Goal: Entertainment & Leisure: Consume media (video, audio)

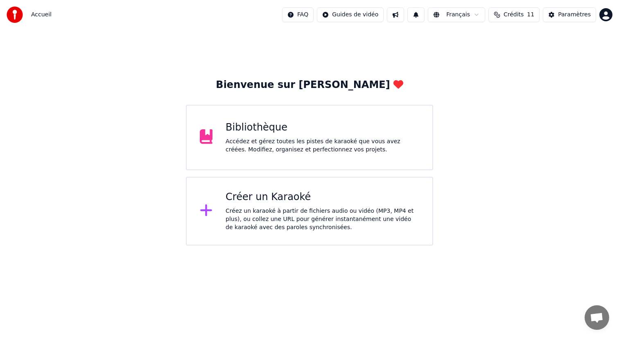
click at [319, 134] on div "Bibliothèque Accédez et gérez toutes les pistes de karaoké que vous avez créées…" at bounding box center [323, 137] width 194 height 33
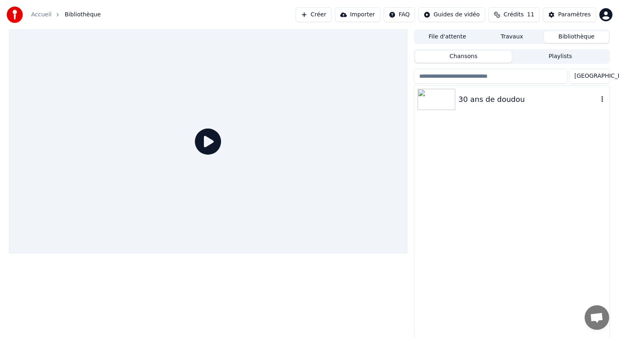
click at [476, 103] on div "30 ans de doudou" at bounding box center [529, 99] width 140 height 11
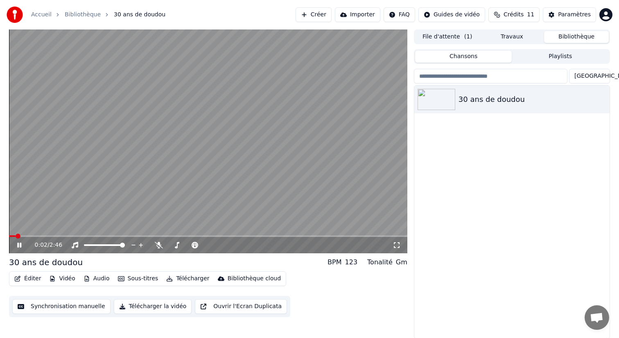
click at [33, 281] on button "Éditer" at bounding box center [27, 278] width 33 height 11
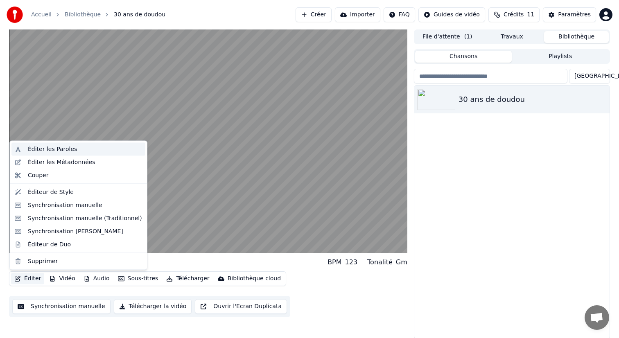
click at [73, 155] on div "Éditer les Paroles" at bounding box center [78, 149] width 134 height 13
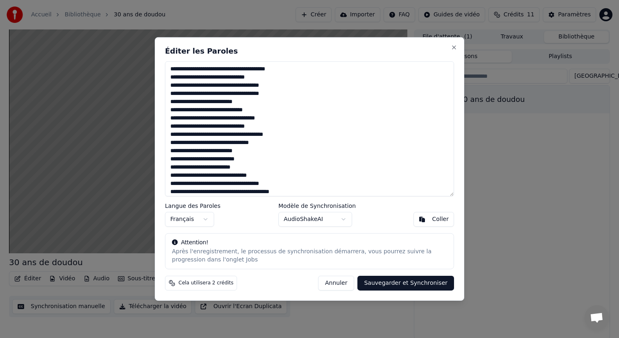
click at [337, 282] on button "Annuler" at bounding box center [336, 283] width 36 height 15
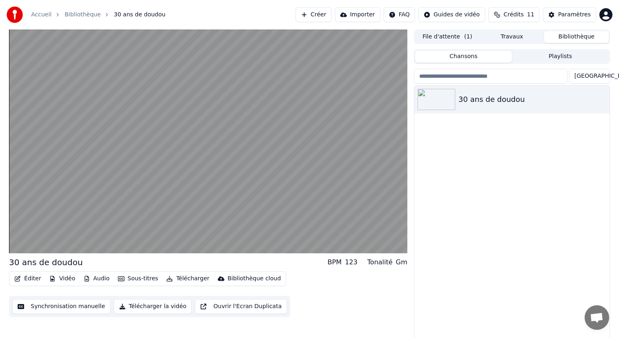
click at [56, 307] on button "Synchronisation manuelle" at bounding box center [61, 306] width 98 height 15
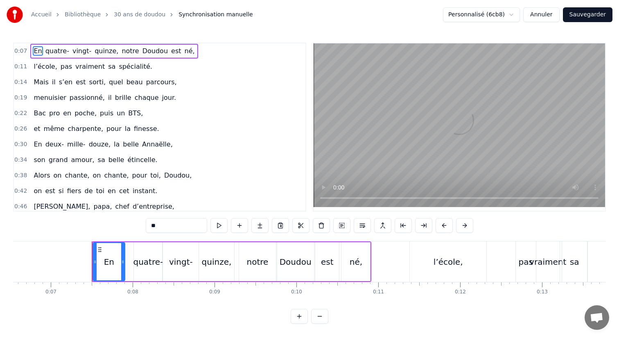
scroll to position [0, 506]
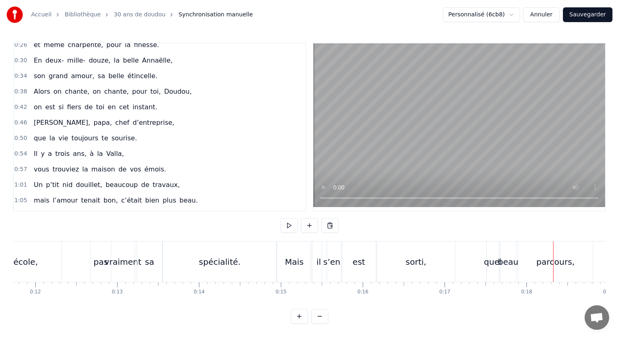
scroll to position [0, 0]
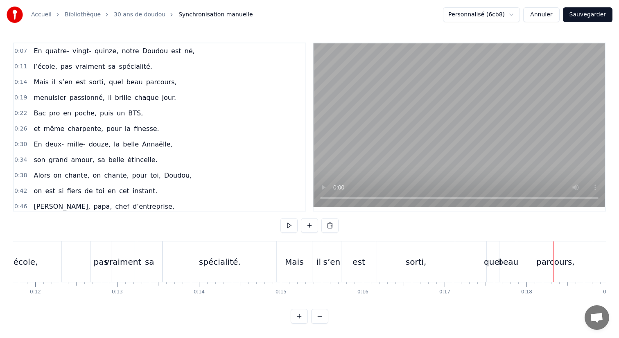
click at [118, 13] on link "30 ans de doudou" at bounding box center [140, 15] width 52 height 8
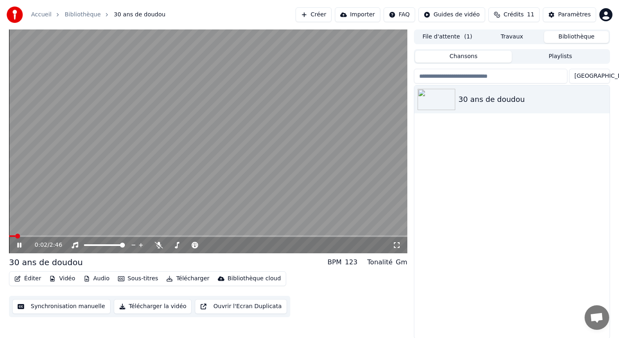
click at [18, 248] on icon at bounding box center [25, 245] width 19 height 7
click at [18, 251] on div "0:02 / 2:46" at bounding box center [208, 245] width 399 height 16
click at [18, 248] on icon at bounding box center [25, 245] width 19 height 7
click at [19, 245] on icon at bounding box center [19, 245] width 4 height 5
click at [159, 249] on icon at bounding box center [159, 245] width 8 height 7
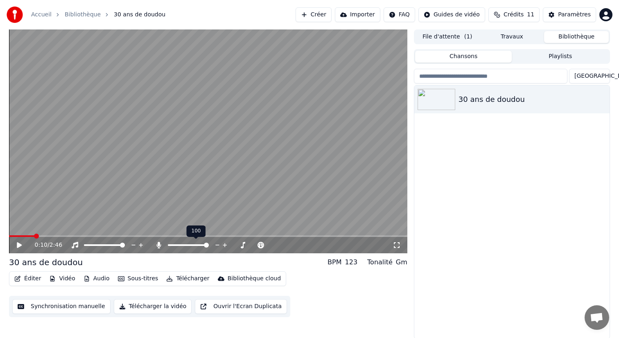
click at [188, 246] on div at bounding box center [196, 245] width 66 height 8
click at [21, 250] on div "0:10 / 2:46" at bounding box center [208, 245] width 399 height 16
click at [19, 248] on icon at bounding box center [25, 245] width 19 height 7
click at [182, 243] on span at bounding box center [182, 245] width 5 height 5
click at [175, 245] on span at bounding box center [177, 245] width 5 height 5
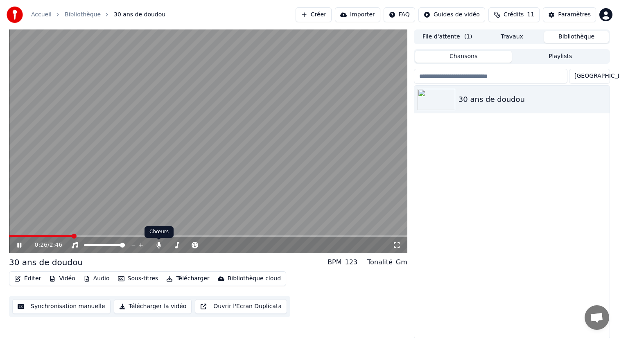
click at [154, 246] on div "0:26 / 2:46" at bounding box center [214, 245] width 358 height 8
click at [23, 244] on icon at bounding box center [25, 245] width 19 height 7
click at [109, 236] on span at bounding box center [208, 237] width 399 height 2
click at [97, 236] on span at bounding box center [53, 237] width 88 height 2
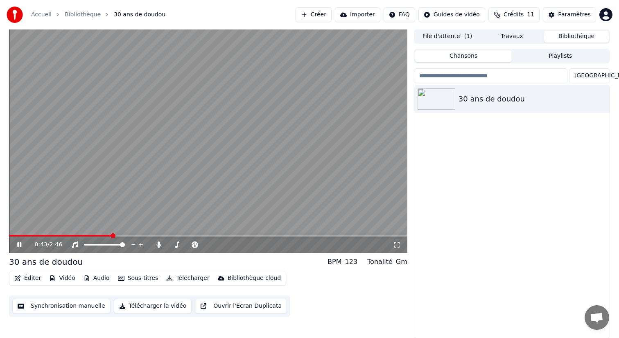
click at [20, 244] on icon at bounding box center [19, 245] width 4 height 5
click at [134, 263] on div "30 ans de doudou BPM 123 Tonalité Gm" at bounding box center [208, 261] width 399 height 11
click at [467, 35] on span "( 1 )" at bounding box center [469, 37] width 8 height 8
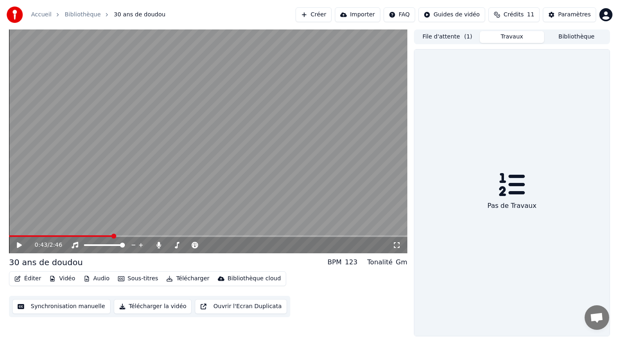
click at [501, 33] on button "Travaux" at bounding box center [512, 37] width 65 height 12
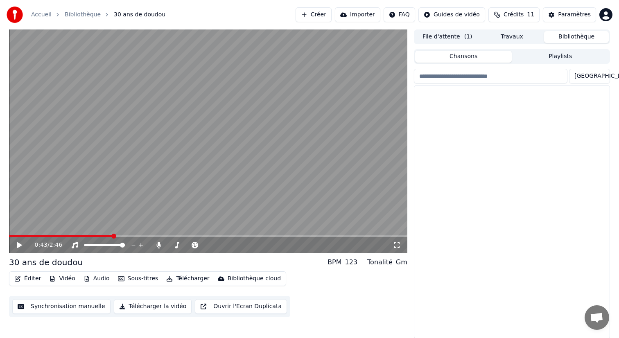
click at [562, 34] on button "Bibliothèque" at bounding box center [576, 37] width 65 height 12
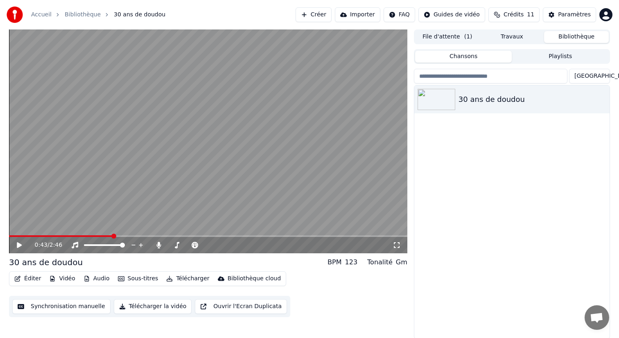
click at [86, 13] on link "Bibliothèque" at bounding box center [83, 15] width 36 height 8
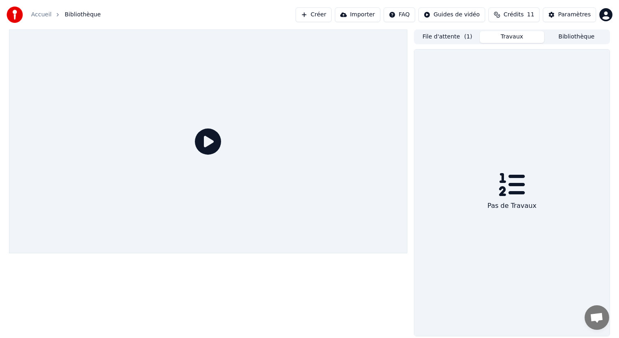
click at [517, 41] on button "Travaux" at bounding box center [512, 37] width 65 height 12
click at [449, 36] on button "File d'attente ( 1 )" at bounding box center [447, 37] width 65 height 12
click at [517, 34] on button "Travaux" at bounding box center [512, 37] width 65 height 12
click at [550, 33] on button "Bibliothèque" at bounding box center [576, 37] width 65 height 12
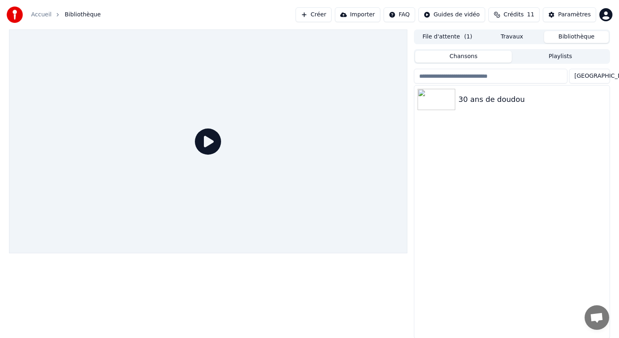
click at [45, 17] on link "Accueil" at bounding box center [41, 15] width 20 height 8
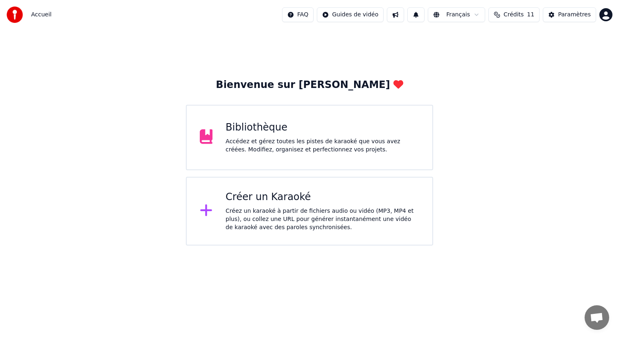
click at [322, 144] on div "Accédez et gérez toutes les pistes de karaoké que vous avez créées. Modifiez, o…" at bounding box center [323, 146] width 194 height 16
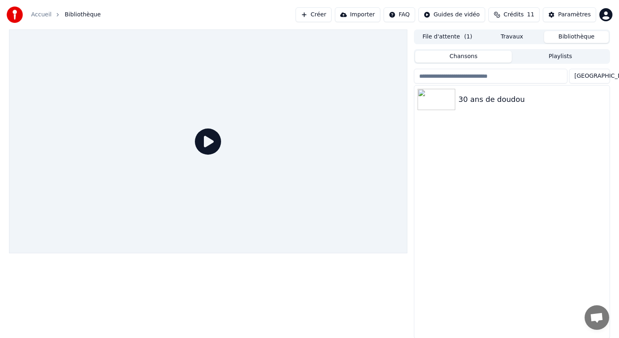
click at [200, 141] on icon at bounding box center [208, 142] width 26 height 26
click at [448, 104] on img at bounding box center [437, 99] width 38 height 21
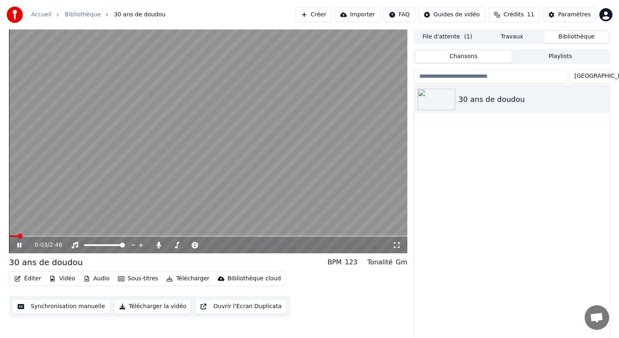
click at [20, 249] on div "0:03 / 2:46" at bounding box center [208, 245] width 392 height 8
click at [20, 248] on icon at bounding box center [25, 245] width 19 height 7
click at [20, 247] on icon at bounding box center [25, 245] width 19 height 7
click at [22, 246] on icon at bounding box center [25, 245] width 19 height 7
